Goal: Navigation & Orientation: Find specific page/section

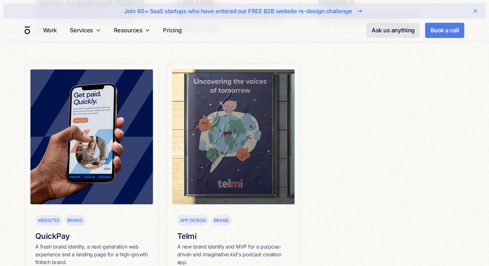
scroll to position [826, 0]
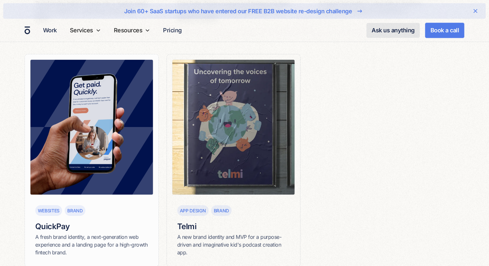
click at [129, 141] on img at bounding box center [91, 128] width 123 height 136
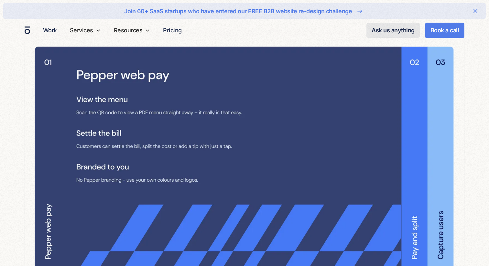
scroll to position [1306, 0]
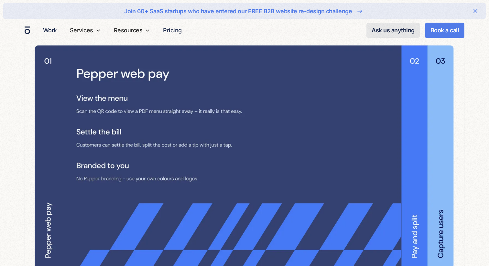
click at [403, 130] on img at bounding box center [245, 156] width 440 height 247
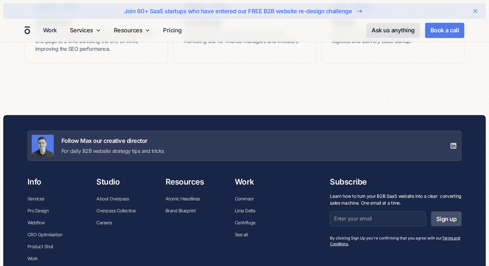
scroll to position [3453, 0]
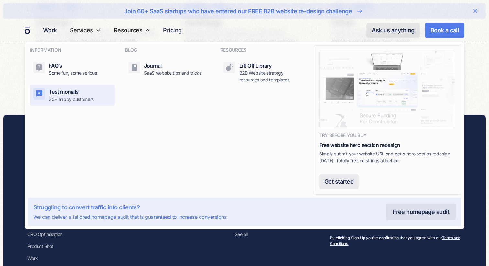
click at [73, 93] on div "Testimonials" at bounding box center [64, 92] width 30 height 8
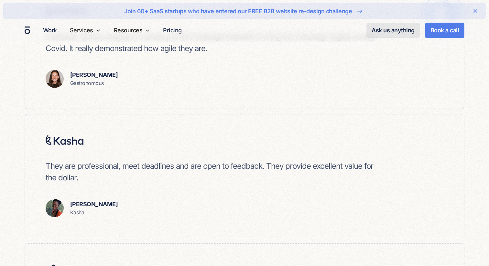
scroll to position [1538, 0]
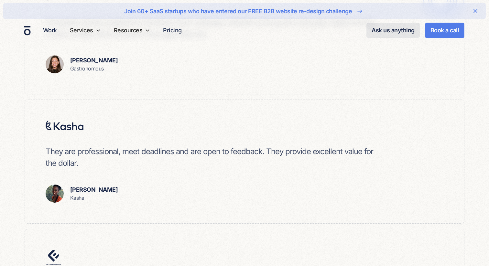
click at [27, 27] on img "home" at bounding box center [27, 30] width 6 height 9
